Goal: Transaction & Acquisition: Subscribe to service/newsletter

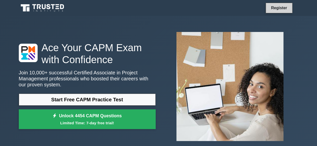
drag, startPoint x: 0, startPoint y: 0, endPoint x: 270, endPoint y: 9, distance: 269.9
click at [270, 9] on link "Register" at bounding box center [279, 8] width 22 height 6
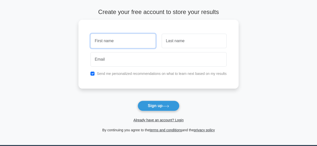
scroll to position [73, 0]
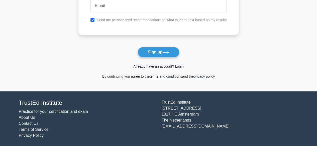
click at [181, 68] on link "Already have an account? Login" at bounding box center [158, 67] width 50 height 4
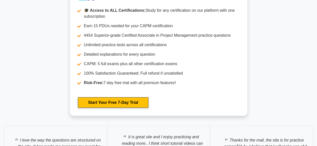
scroll to position [1551, 0]
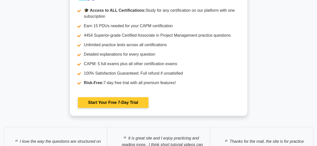
click at [115, 101] on link "Start Your Free 7-Day Trial" at bounding box center [113, 103] width 70 height 11
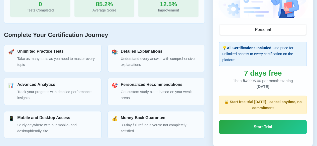
scroll to position [250, 0]
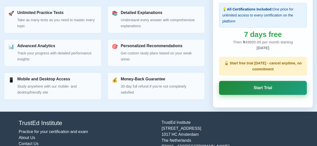
click at [260, 87] on link "Start Trial" at bounding box center [263, 88] width 88 height 14
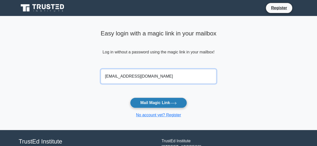
type input "[EMAIL_ADDRESS][DOMAIN_NAME]"
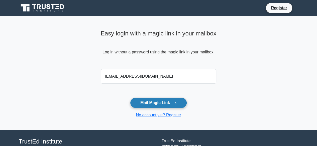
click at [161, 104] on button "Mail Magic Link" at bounding box center [158, 103] width 57 height 11
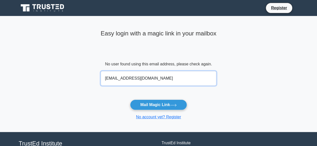
click at [127, 80] on input "[EMAIL_ADDRESS][DOMAIN_NAME]" at bounding box center [159, 78] width 116 height 15
type input "[EMAIL_ADDRESS][DOMAIN_NAME]"
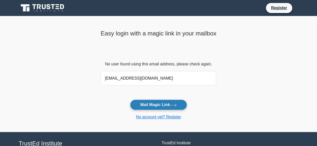
click at [147, 106] on button "Mail Magic Link" at bounding box center [158, 105] width 57 height 11
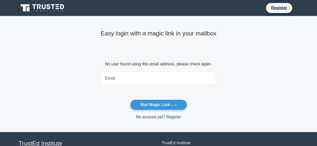
click at [172, 118] on link "No account yet? Register" at bounding box center [158, 117] width 45 height 4
